Goal: Transaction & Acquisition: Purchase product/service

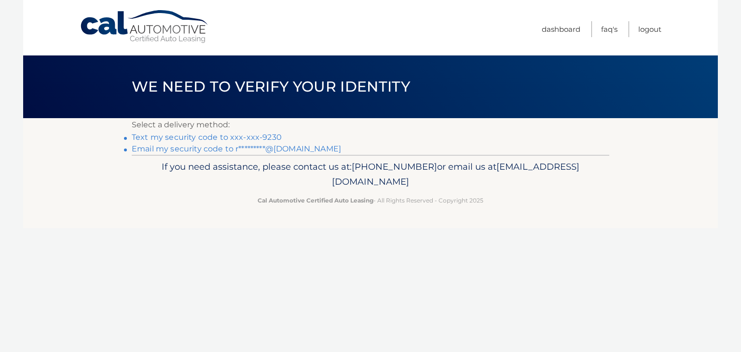
click at [267, 137] on link "Text my security code to xxx-xxx-9230" at bounding box center [207, 137] width 150 height 9
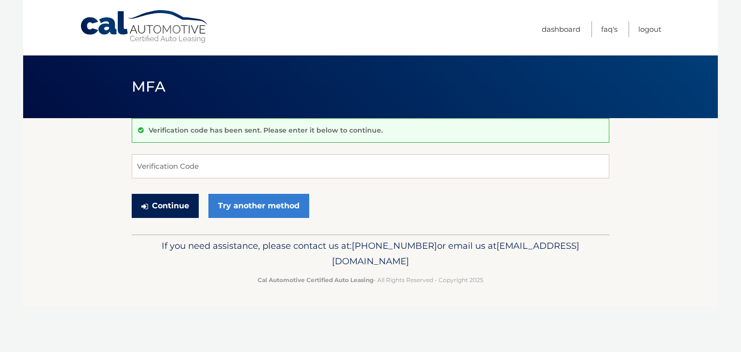
click at [160, 201] on button "Continue" at bounding box center [165, 206] width 67 height 24
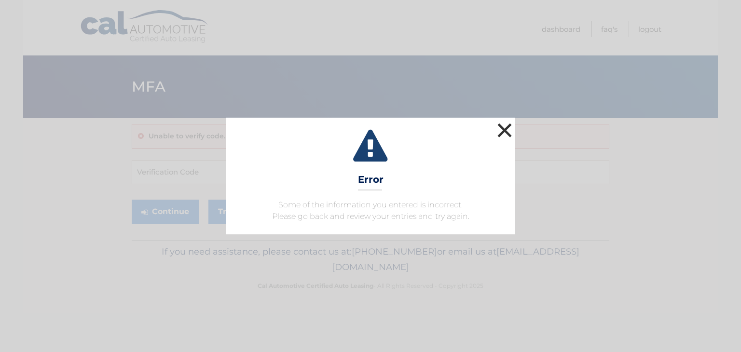
click at [502, 131] on button "×" at bounding box center [504, 130] width 19 height 19
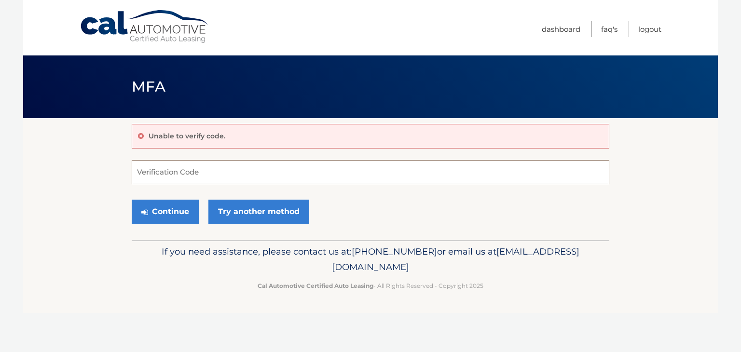
click at [282, 176] on input "Verification Code" at bounding box center [370, 172] width 477 height 24
type input "838249"
click at [177, 213] on button "Continue" at bounding box center [165, 212] width 67 height 24
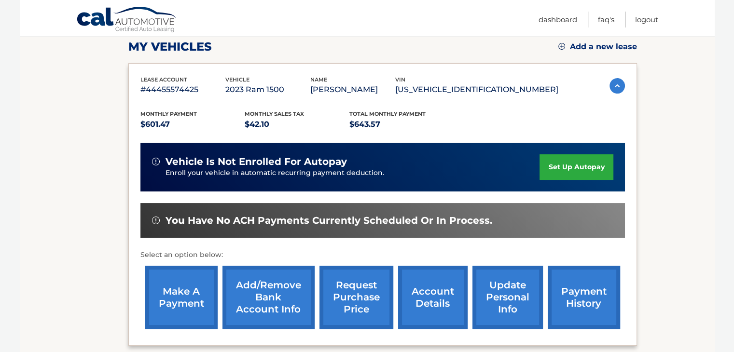
scroll to position [193, 0]
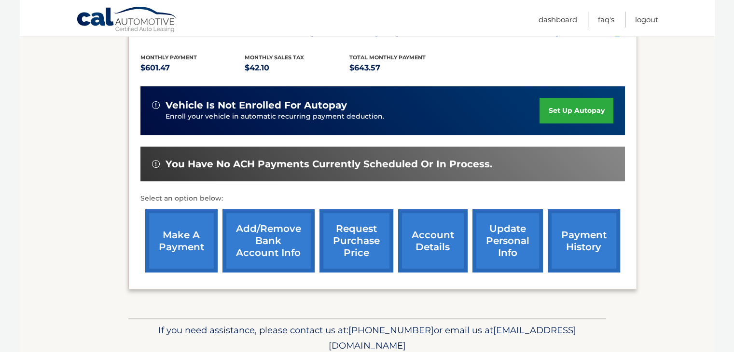
click at [175, 247] on link "make a payment" at bounding box center [181, 240] width 72 height 63
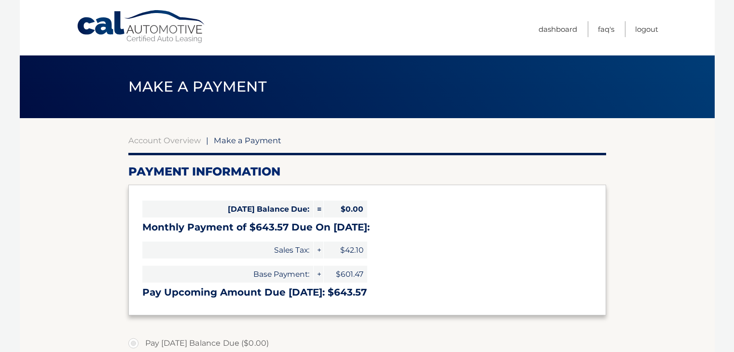
select select "ZWNmOWE0YzUtMmIyMS00ZTA1LTgzMjItOGUxMGQ0ZWM1MDcy"
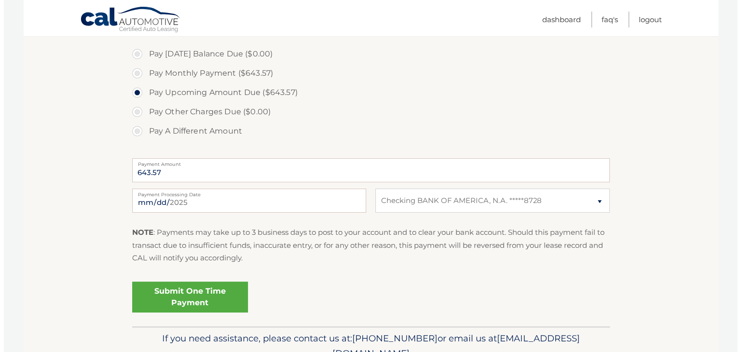
scroll to position [337, 0]
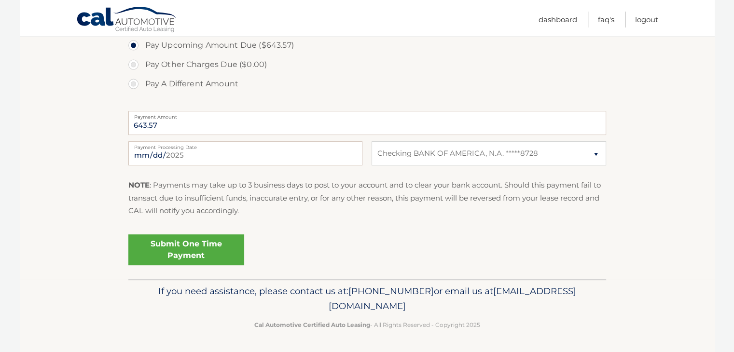
click at [180, 243] on link "Submit One Time Payment" at bounding box center [186, 249] width 116 height 31
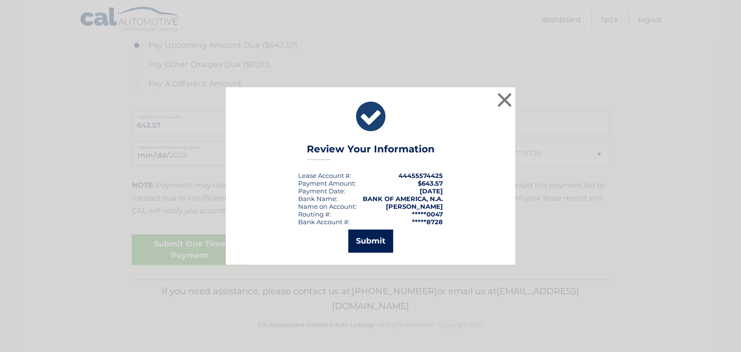
click at [371, 234] on button "Submit" at bounding box center [370, 241] width 45 height 23
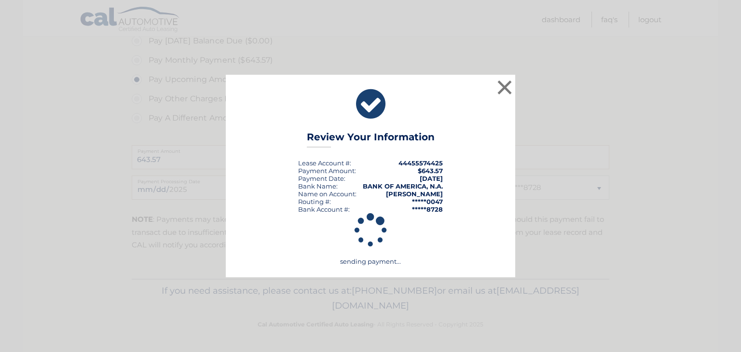
scroll to position [302, 0]
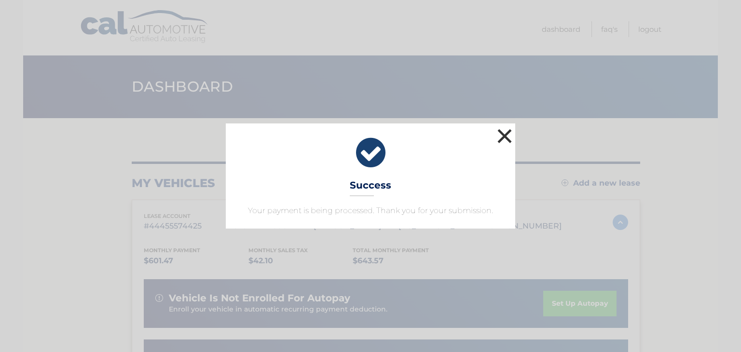
click at [506, 137] on button "×" at bounding box center [504, 135] width 19 height 19
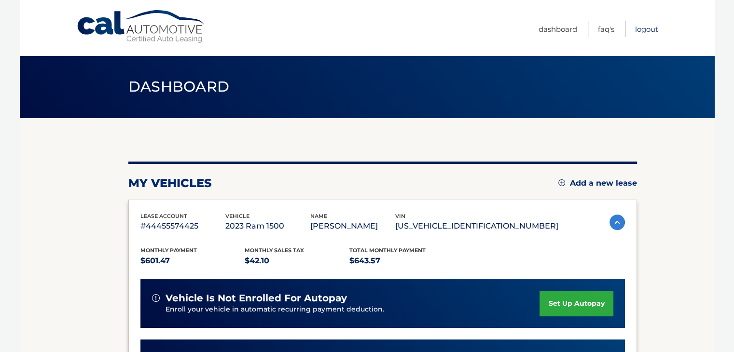
click at [643, 29] on link "Logout" at bounding box center [646, 29] width 23 height 16
